Goal: Task Accomplishment & Management: Manage account settings

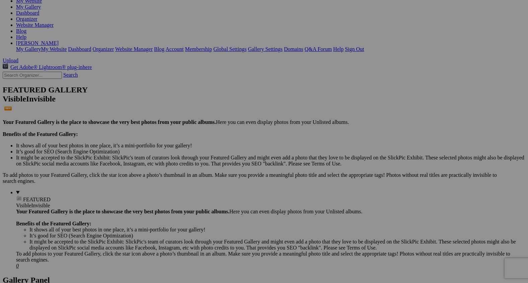
scroll to position [94, 0]
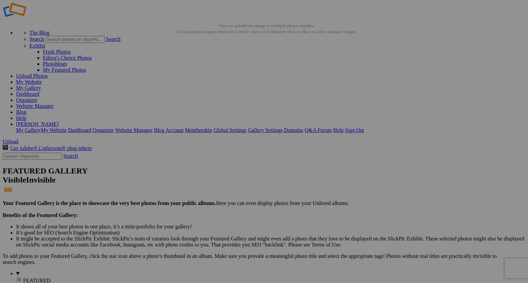
scroll to position [0, 0]
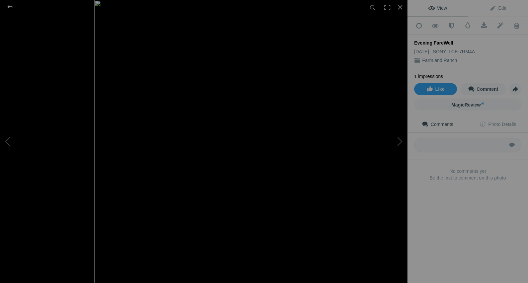
click at [10, 6] on div at bounding box center [10, 6] width 24 height 13
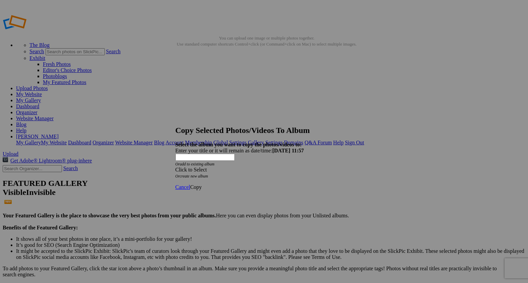
click at [175, 167] on span at bounding box center [175, 170] width 0 height 6
click at [305, 147] on div "My Albums Store single item Testimonials Awards Dogs and Pets Reggie Farm and R…" at bounding box center [251, 146] width 121 height 9
click at [190, 184] on span "Cancel" at bounding box center [182, 187] width 15 height 6
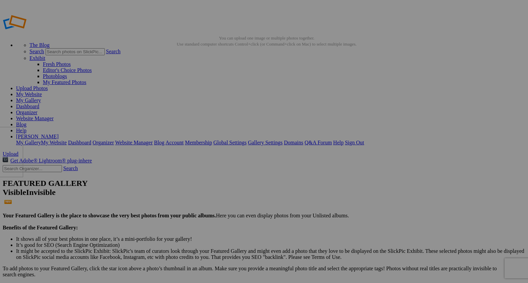
drag, startPoint x: 182, startPoint y: 106, endPoint x: 81, endPoint y: 175, distance: 122.9
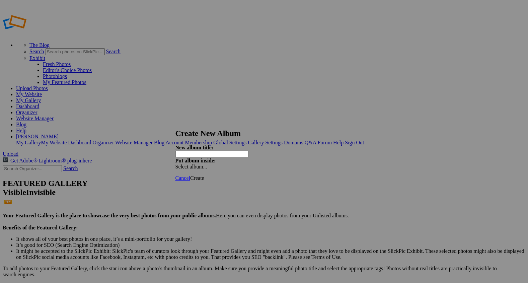
click at [190, 175] on span "Cancel" at bounding box center [182, 178] width 15 height 6
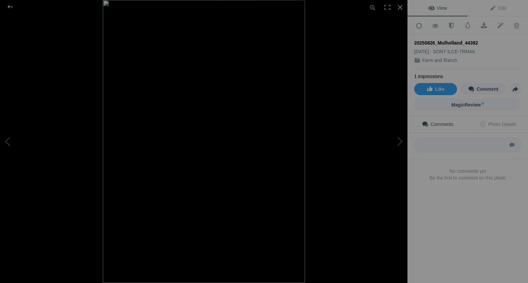
click at [188, 137] on div at bounding box center [306, 141] width 407 height 283
click at [7, 4] on div at bounding box center [10, 6] width 24 height 13
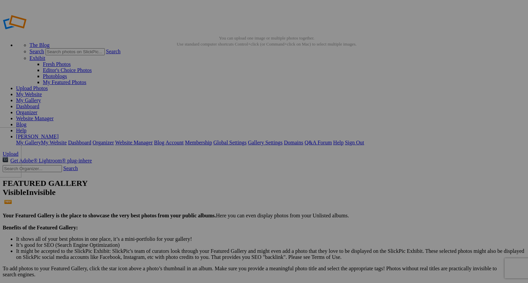
drag, startPoint x: 305, startPoint y: 106, endPoint x: 82, endPoint y: 174, distance: 233.1
drag, startPoint x: 259, startPoint y: 112, endPoint x: 82, endPoint y: 173, distance: 187.0
drag, startPoint x: 179, startPoint y: 112, endPoint x: 82, endPoint y: 174, distance: 115.4
drag, startPoint x: 193, startPoint y: 101, endPoint x: 80, endPoint y: 175, distance: 135.7
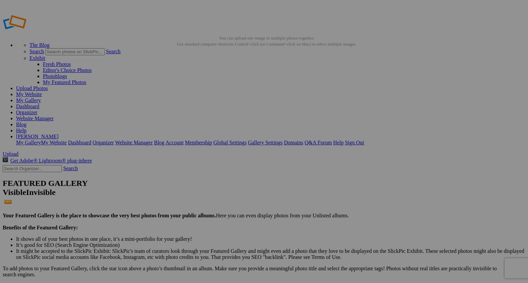
drag, startPoint x: 199, startPoint y: 101, endPoint x: 82, endPoint y: 174, distance: 138.1
